Goal: Task Accomplishment & Management: Complete application form

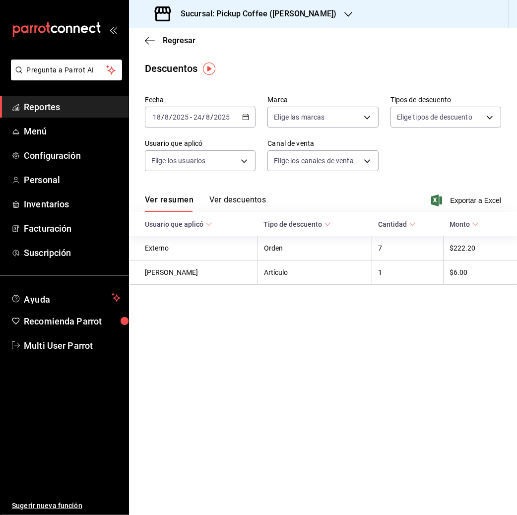
click at [344, 13] on icon "button" at bounding box center [348, 14] width 8 height 5
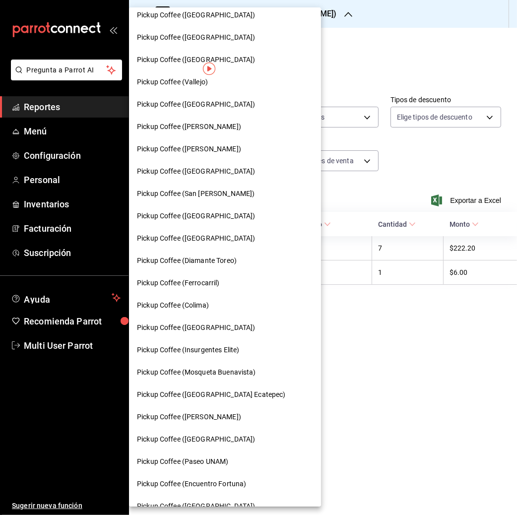
scroll to position [356, 0]
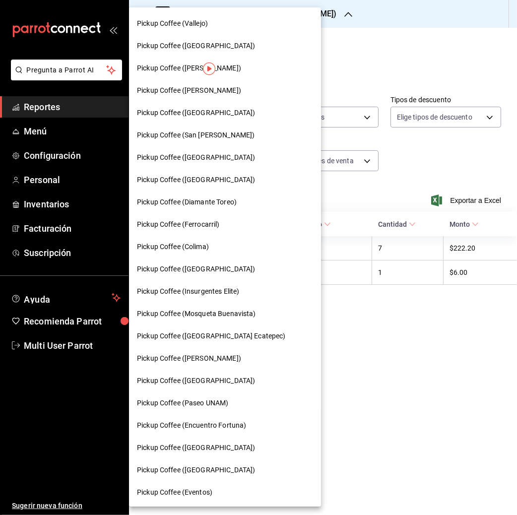
click at [210, 442] on span "Pickup Coffee ([GEOGRAPHIC_DATA])" at bounding box center [196, 447] width 118 height 10
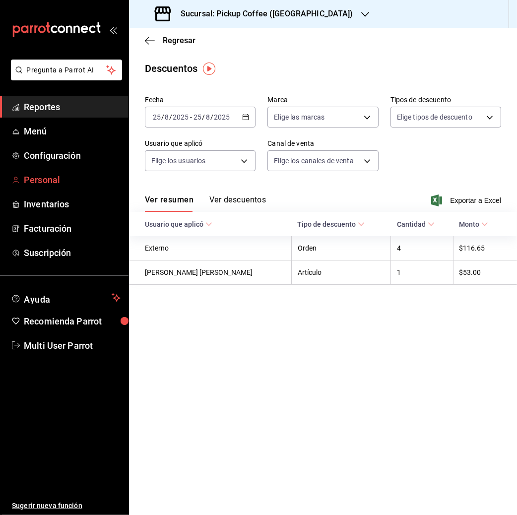
click at [62, 176] on span "Personal" at bounding box center [72, 179] width 97 height 13
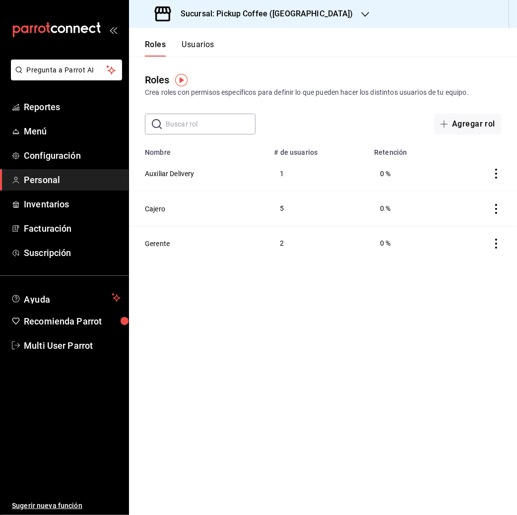
click at [194, 45] on button "Usuarios" at bounding box center [198, 48] width 33 height 17
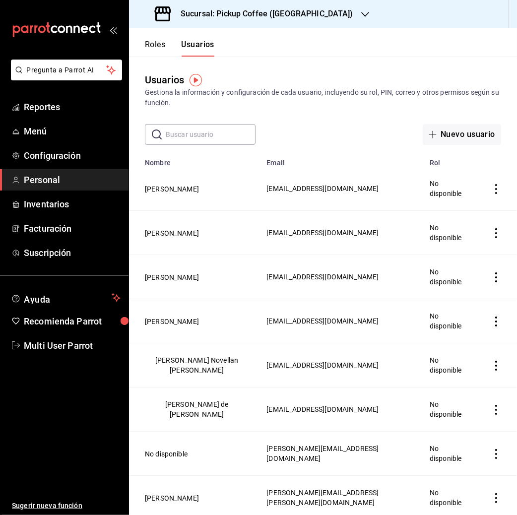
click at [196, 135] on input "text" at bounding box center [211, 134] width 90 height 20
click at [438, 137] on button "Nuevo usuario" at bounding box center [462, 134] width 78 height 21
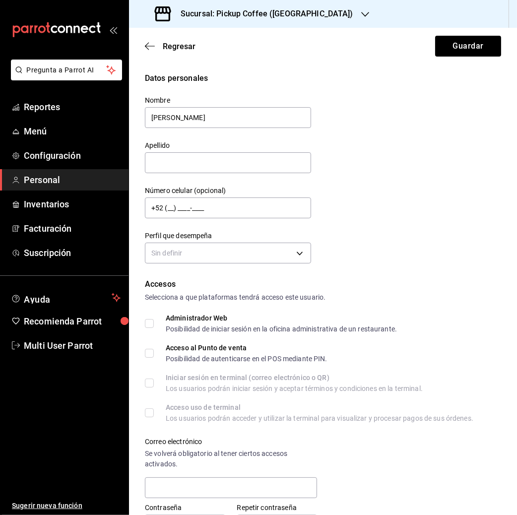
type input "[PERSON_NAME]"
click at [215, 160] on input "text" at bounding box center [228, 162] width 166 height 21
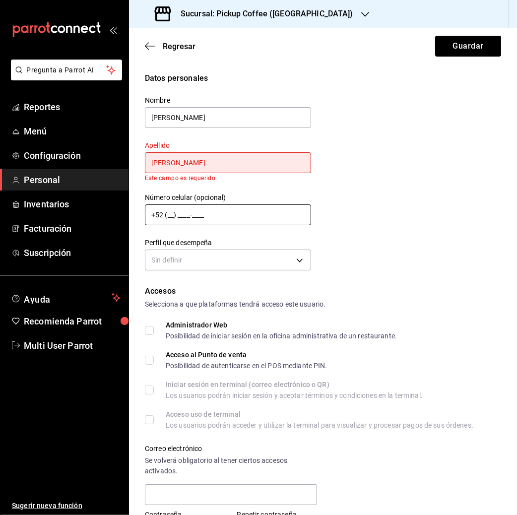
type input "[PERSON_NAME]"
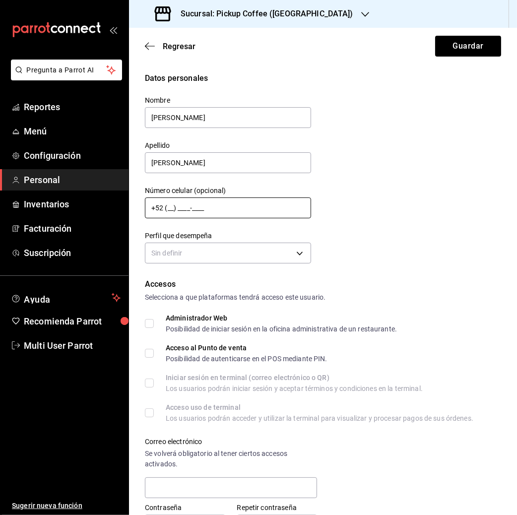
click at [170, 218] on div "Número celular (opcional) +52 (__) ____-____" at bounding box center [228, 202] width 166 height 33
type input "[PHONE_NUMBER]"
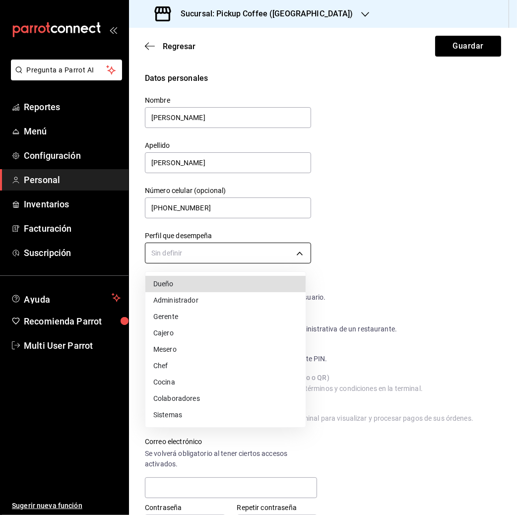
click at [244, 256] on body "Pregunta a Parrot AI Reportes Menú Configuración Personal Inventarios Facturaci…" at bounding box center [258, 257] width 517 height 515
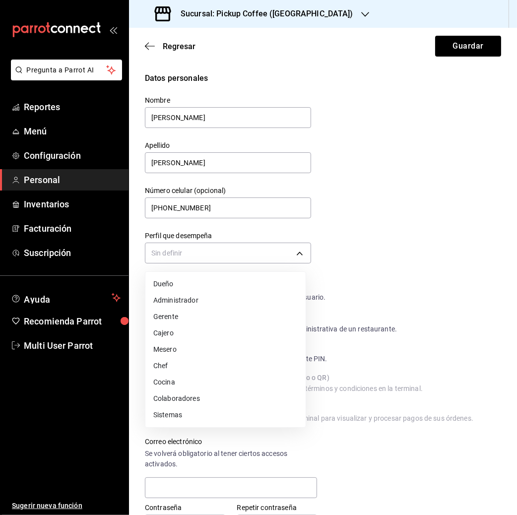
click at [212, 327] on li "Cajero" at bounding box center [225, 333] width 160 height 16
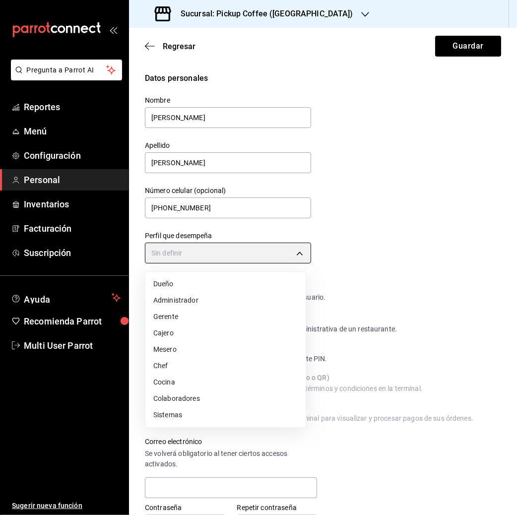
type input "CASHIER"
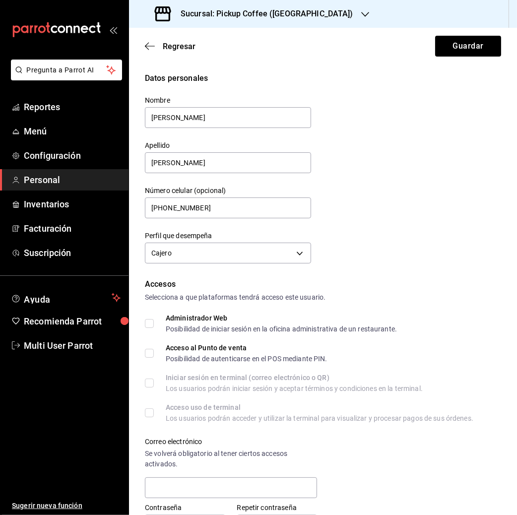
click at [149, 354] on input "Acceso al Punto de venta Posibilidad de autenticarse en el POS mediante PIN." at bounding box center [149, 353] width 9 height 9
checkbox input "true"
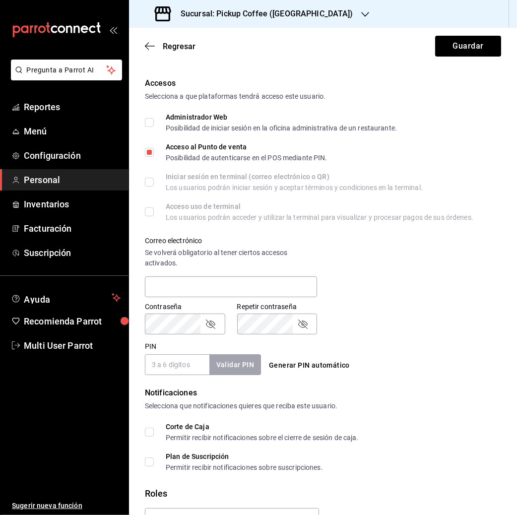
scroll to position [257, 0]
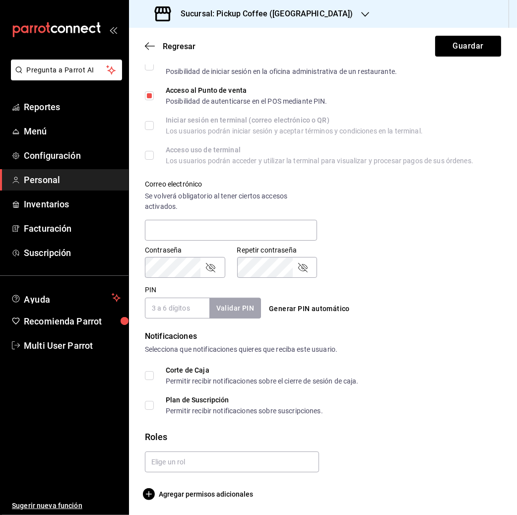
click at [195, 310] on input "PIN" at bounding box center [177, 308] width 64 height 21
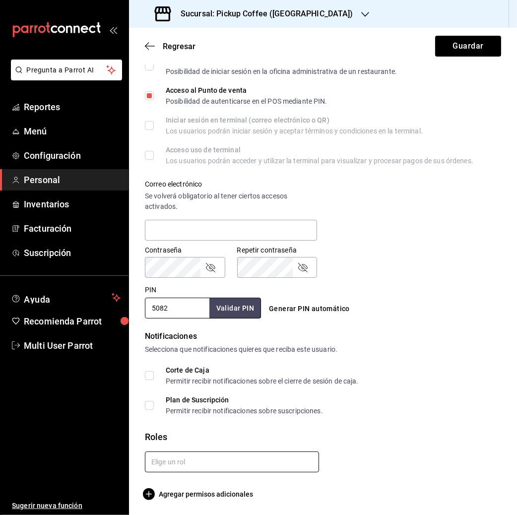
type input "5082"
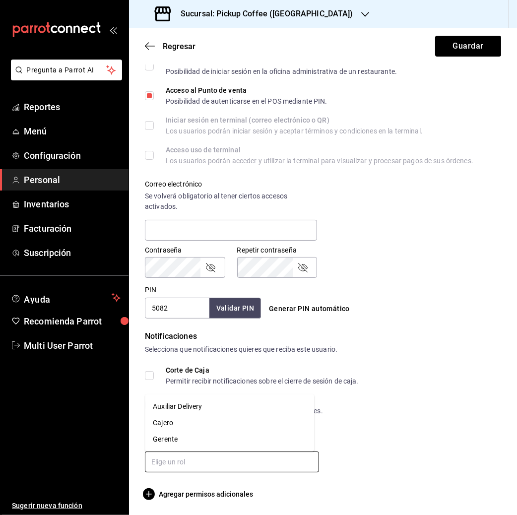
click at [250, 456] on input "text" at bounding box center [232, 461] width 174 height 21
click at [172, 420] on li "Cajero" at bounding box center [229, 423] width 169 height 16
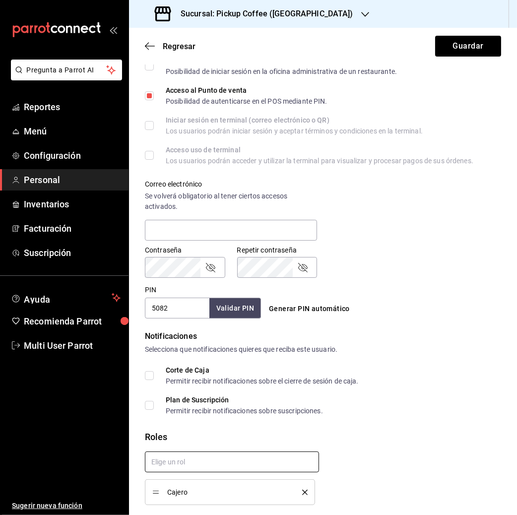
scroll to position [290, 0]
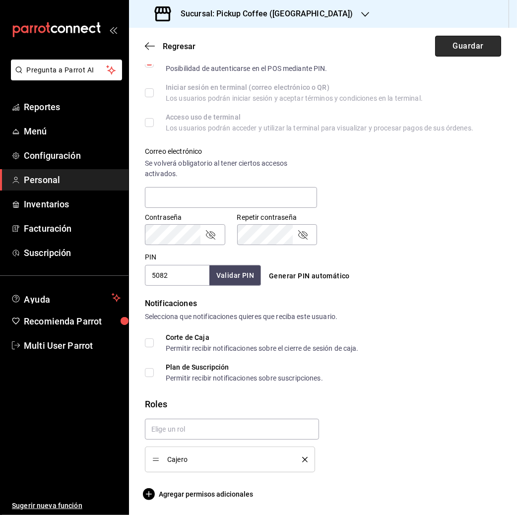
click at [454, 49] on button "Guardar" at bounding box center [468, 46] width 66 height 21
